Goal: Complete application form

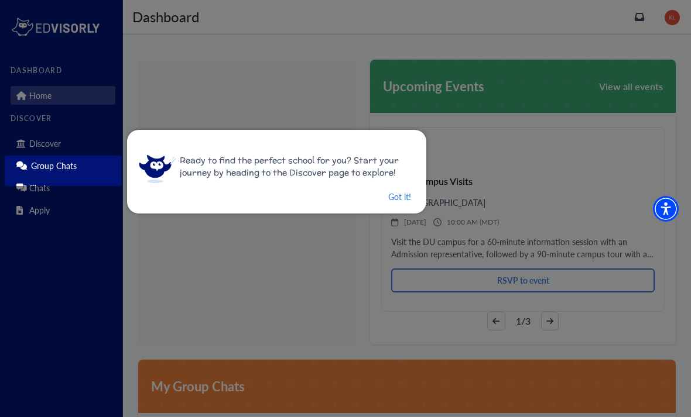
scroll to position [90, 0]
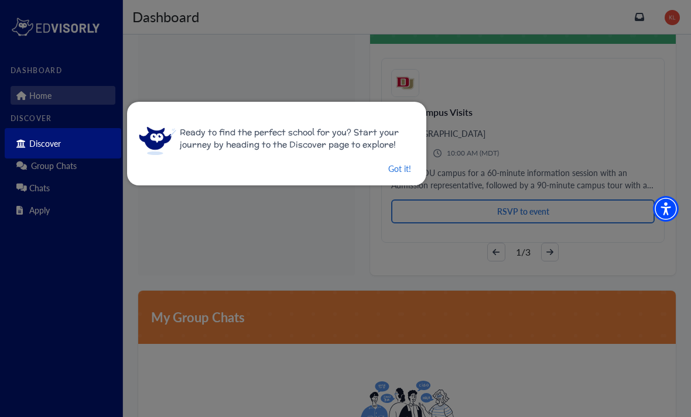
click at [390, 166] on button "Got it!" at bounding box center [399, 169] width 25 height 15
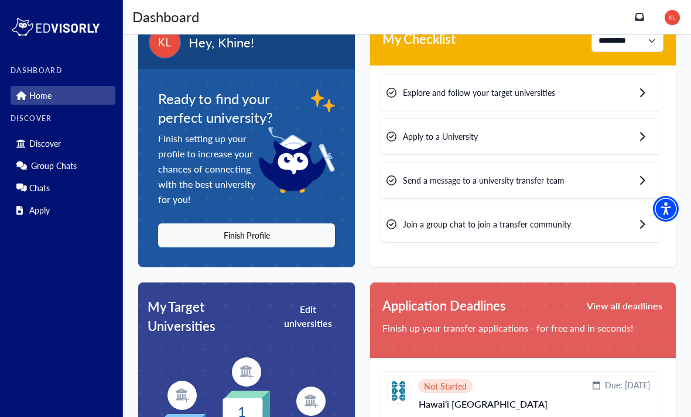
scroll to position [0, 0]
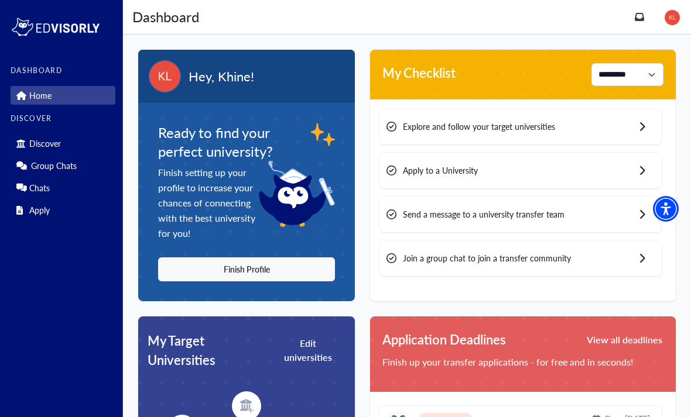
click at [301, 272] on button "Finish Profile" at bounding box center [246, 270] width 177 height 24
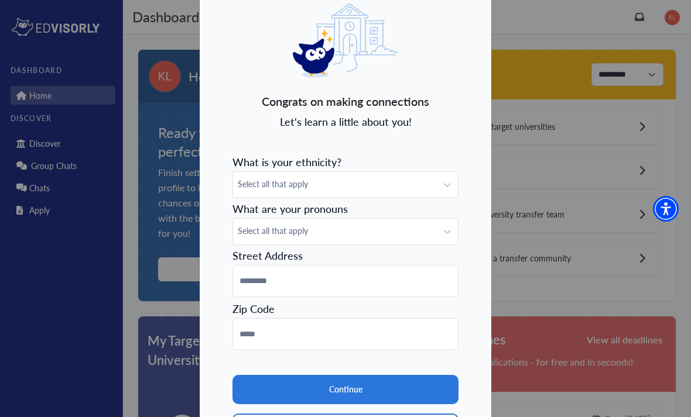
scroll to position [53, 0]
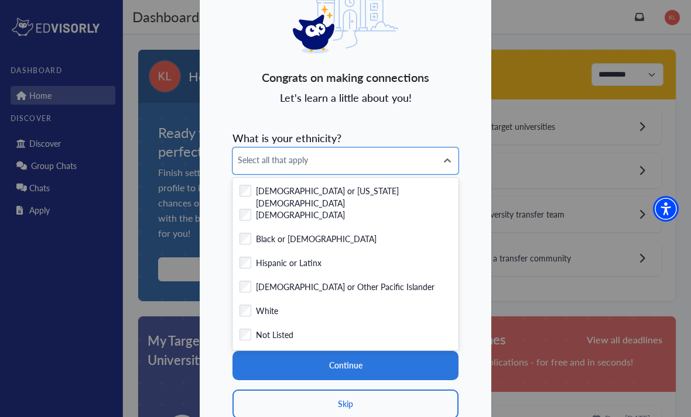
click at [353, 215] on div "Checkbox field Asian" at bounding box center [345, 216] width 212 height 15
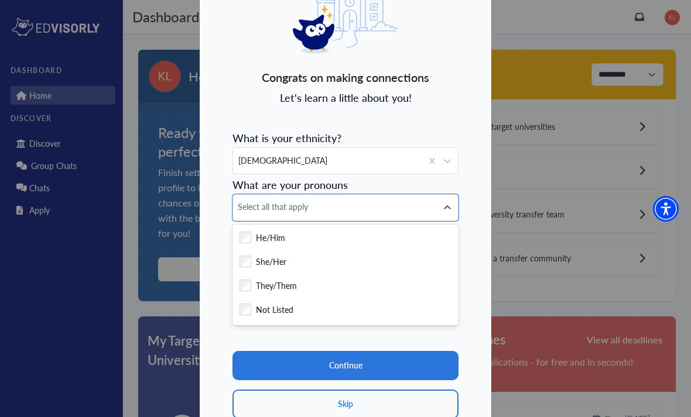
click at [348, 266] on div "Checkbox field She/Her" at bounding box center [345, 263] width 212 height 15
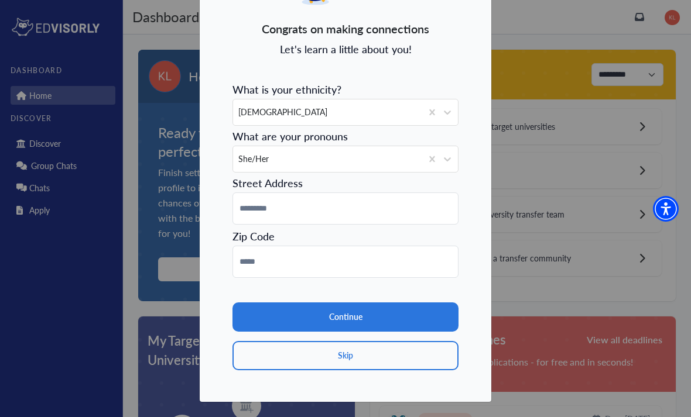
scroll to position [101, 0]
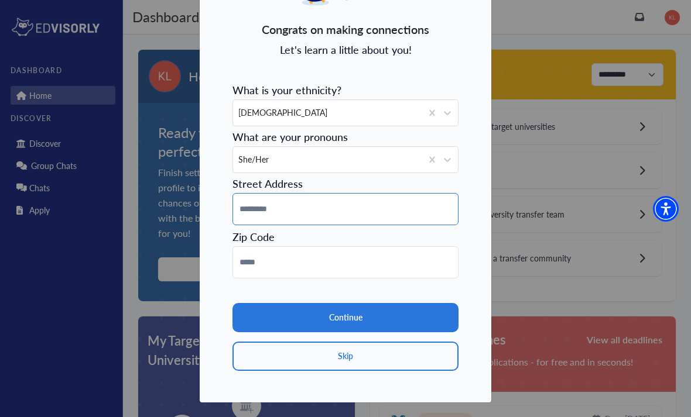
click at [360, 212] on input at bounding box center [345, 209] width 226 height 32
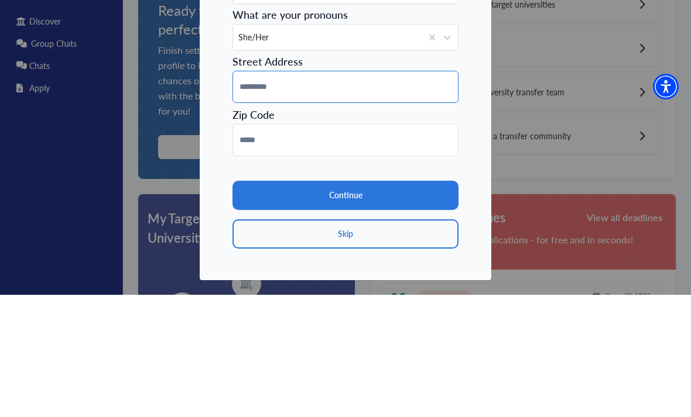
type input "**********"
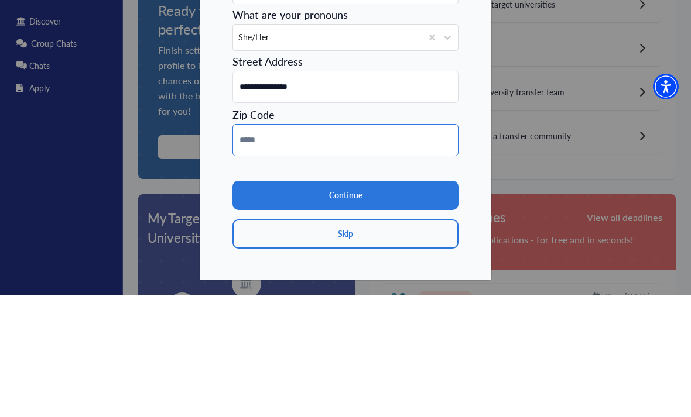
type input "*****"
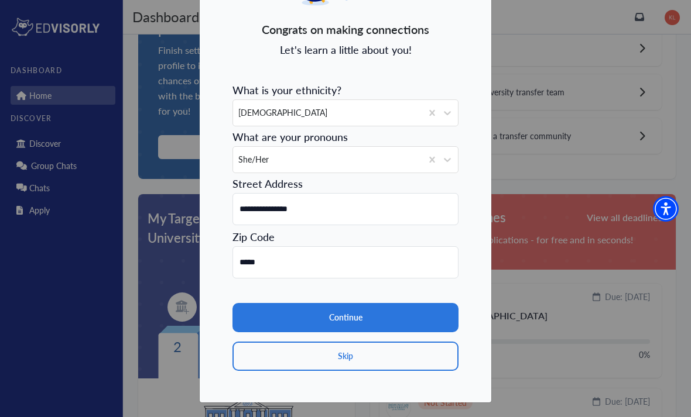
click at [370, 315] on button "Continue" at bounding box center [345, 317] width 226 height 29
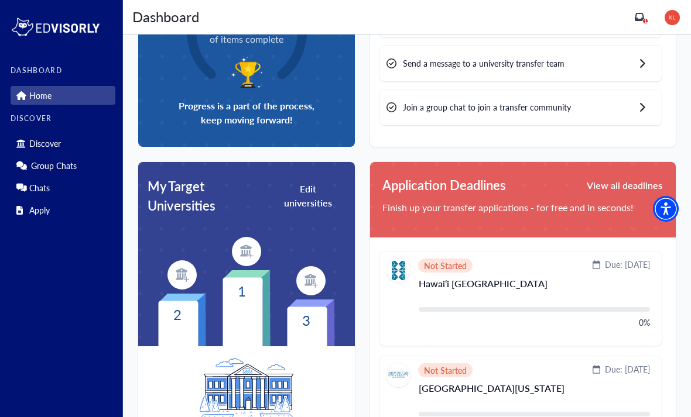
scroll to position [0, 0]
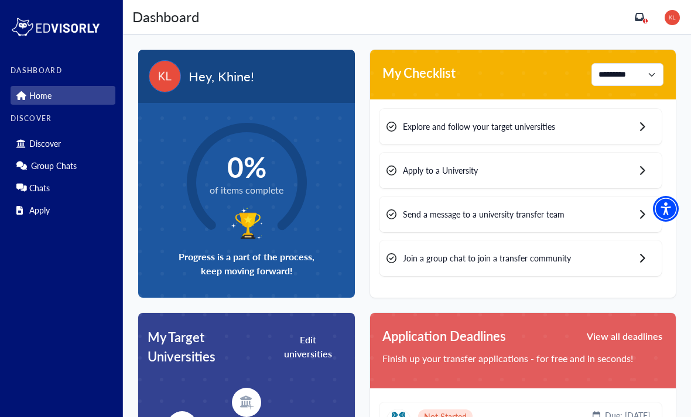
click at [304, 275] on span "Progress is a part of the process, keep moving forward!" at bounding box center [247, 264] width 136 height 28
click at [290, 229] on icon at bounding box center [247, 183] width 120 height 120
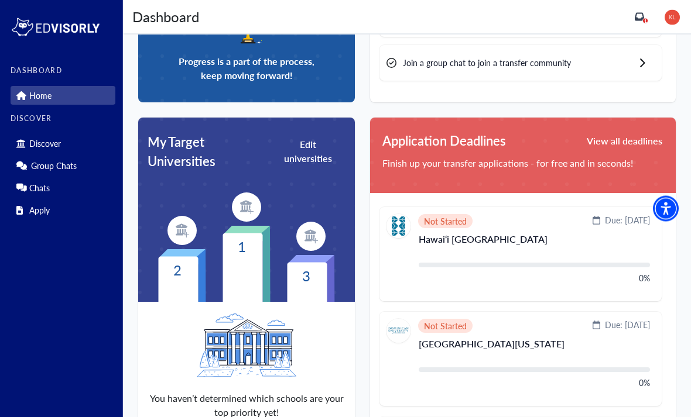
click at [321, 155] on button "Edit universities" at bounding box center [308, 152] width 68 height 30
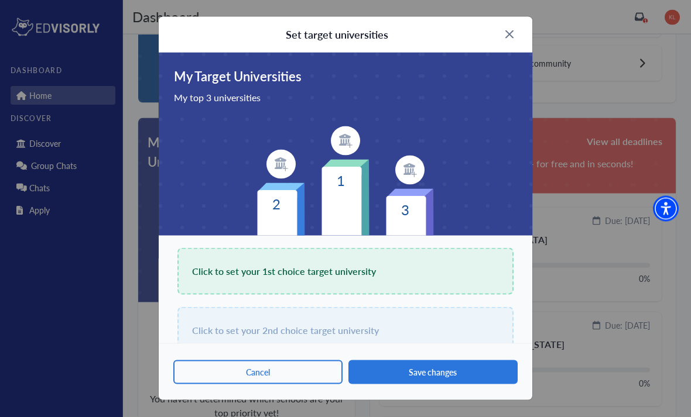
scroll to position [196, 0]
click at [306, 289] on div "Click to set your 1st choice target university" at bounding box center [345, 271] width 336 height 47
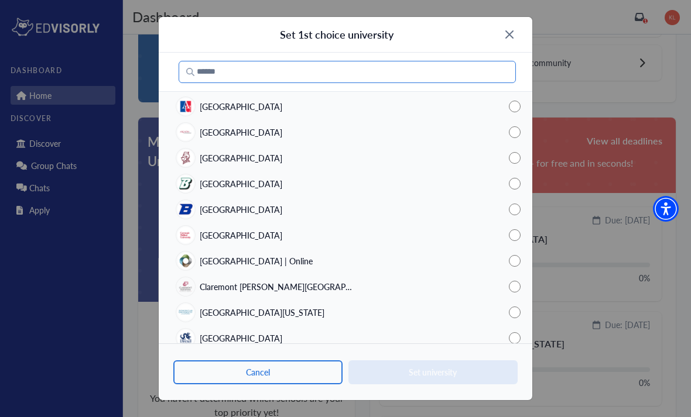
click at [438, 67] on input "Search" at bounding box center [347, 72] width 337 height 22
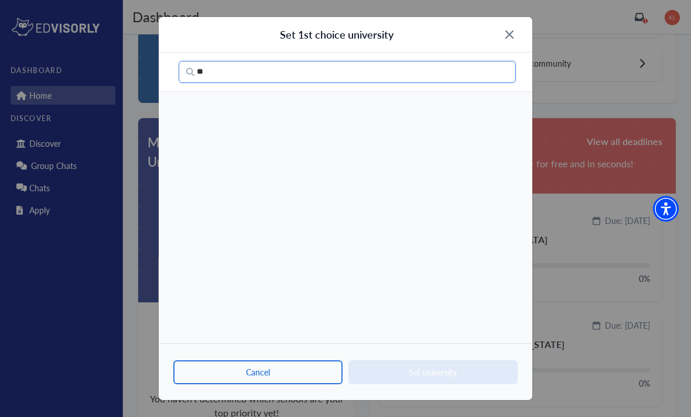
type input "*"
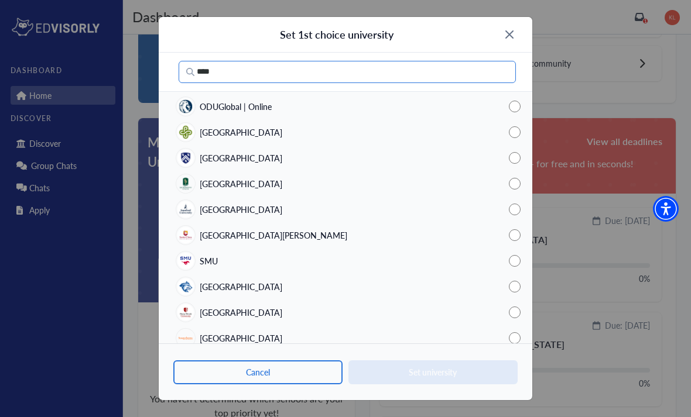
scroll to position [388, 0]
type input "****"
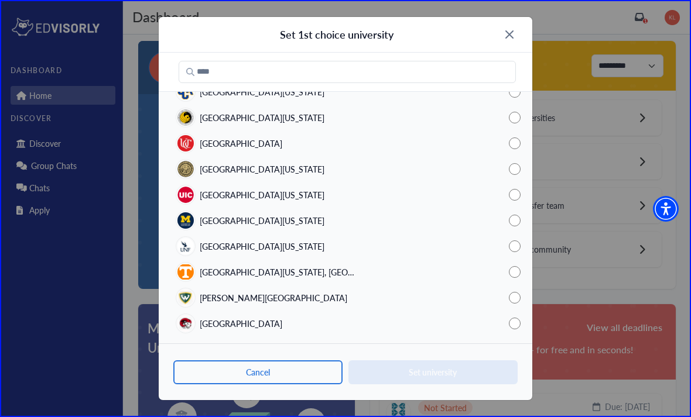
scroll to position [2204, 0]
click at [516, 33] on div "Set 1st choice university" at bounding box center [345, 35] width 373 height 36
click at [506, 37] on img at bounding box center [509, 34] width 8 height 8
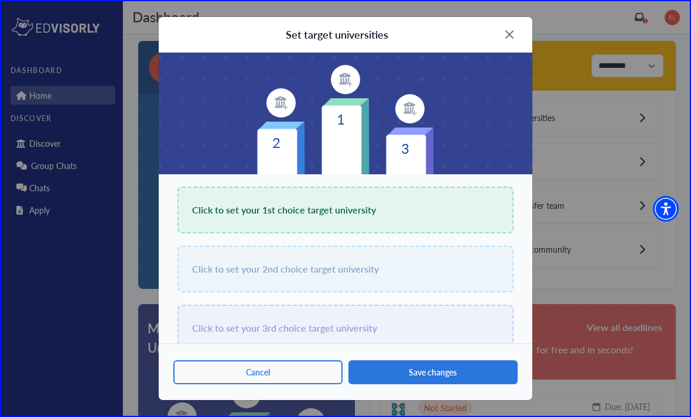
scroll to position [63, 0]
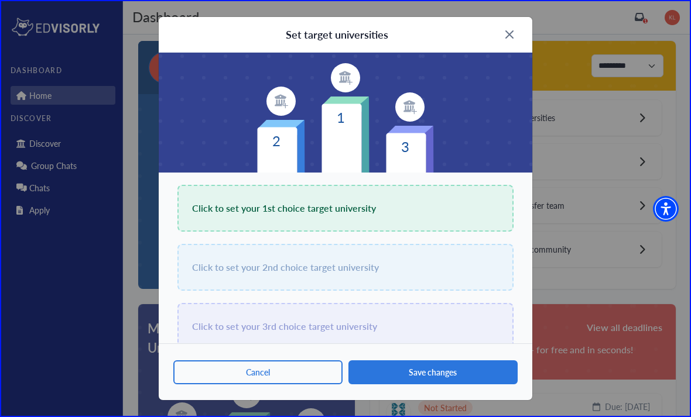
click at [507, 25] on div "Set target universities" at bounding box center [345, 35] width 373 height 36
click at [508, 34] on img at bounding box center [509, 34] width 8 height 8
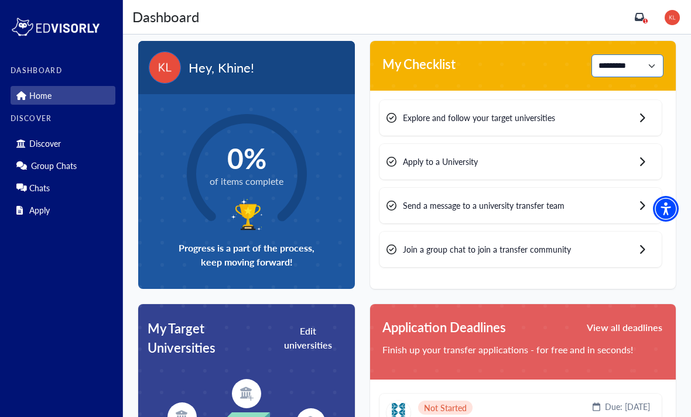
click at [618, 72] on select "**********" at bounding box center [627, 65] width 72 height 23
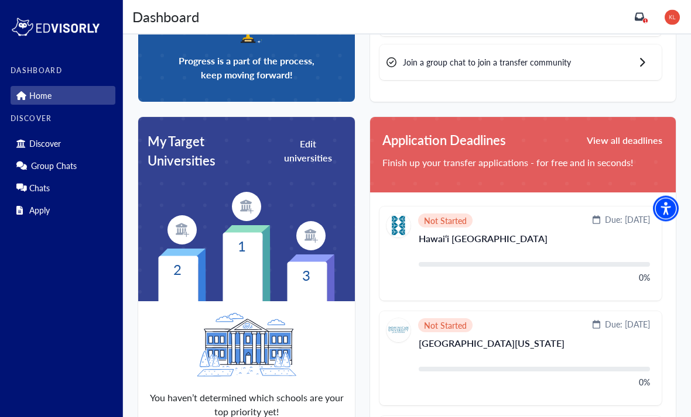
click at [616, 142] on button "View all deadlines" at bounding box center [624, 140] width 78 height 19
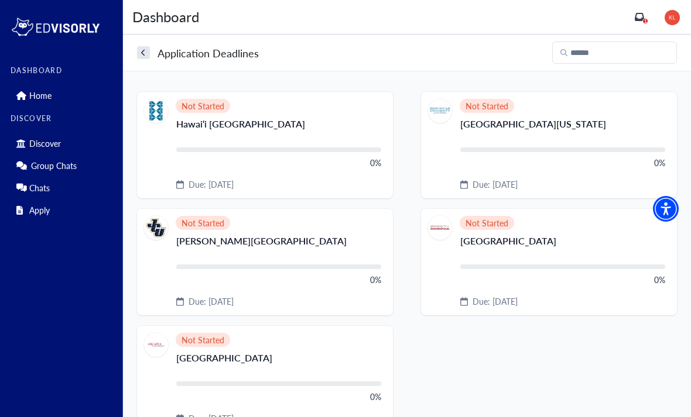
click at [152, 65] on div "Application Deadlines" at bounding box center [407, 53] width 568 height 36
click at [149, 52] on button "search" at bounding box center [143, 52] width 13 height 13
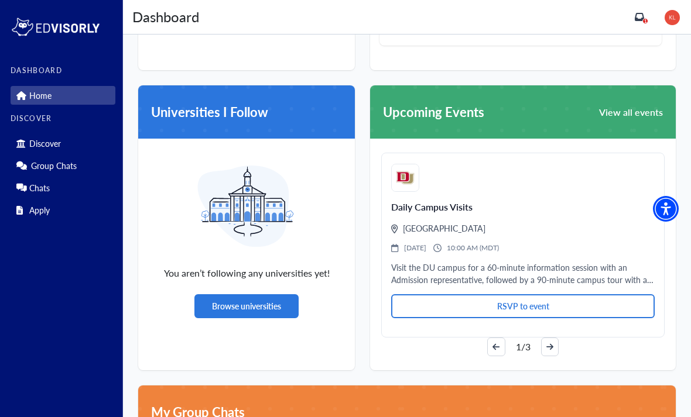
scroll to position [665, 0]
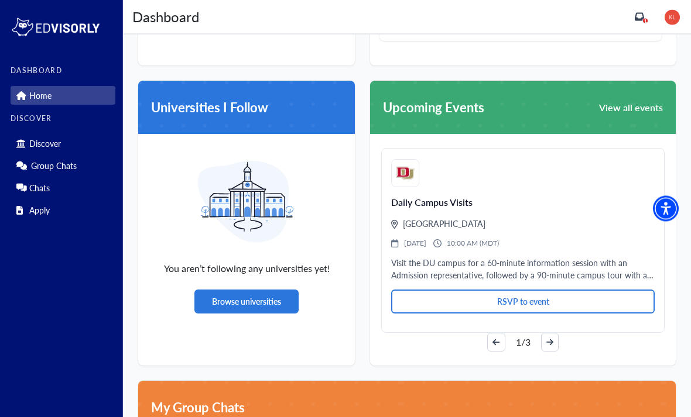
click at [287, 292] on button "Browse universities" at bounding box center [246, 302] width 104 height 24
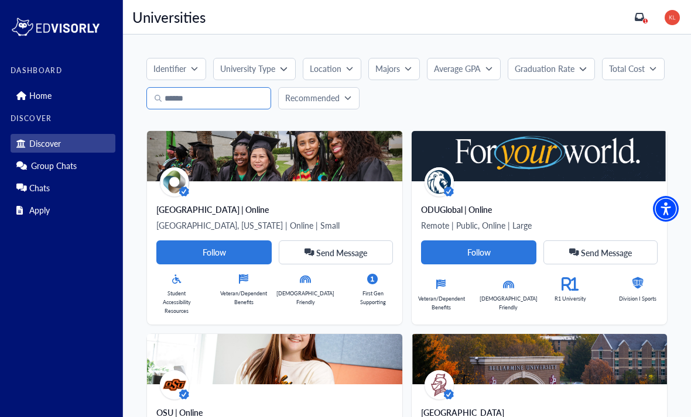
click at [172, 107] on input "Search" at bounding box center [208, 98] width 125 height 22
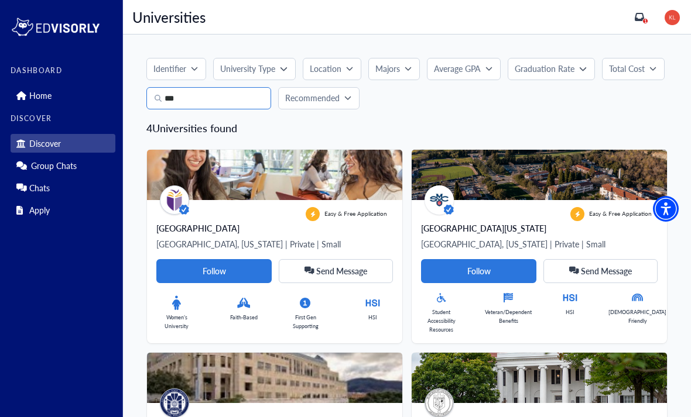
type input "***"
